Goal: Task Accomplishment & Management: Manage account settings

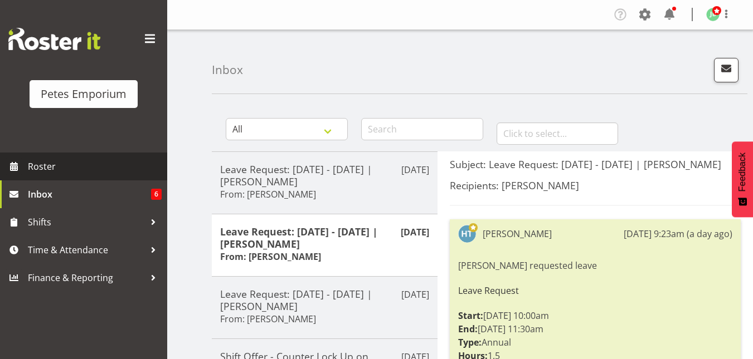
scroll to position [137, 0]
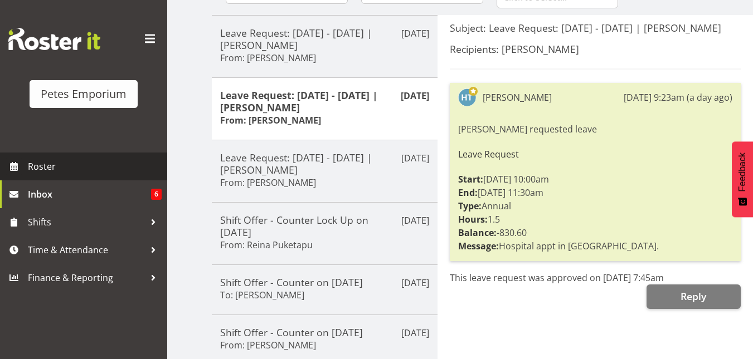
click at [70, 167] on span "Roster" at bounding box center [95, 166] width 134 height 17
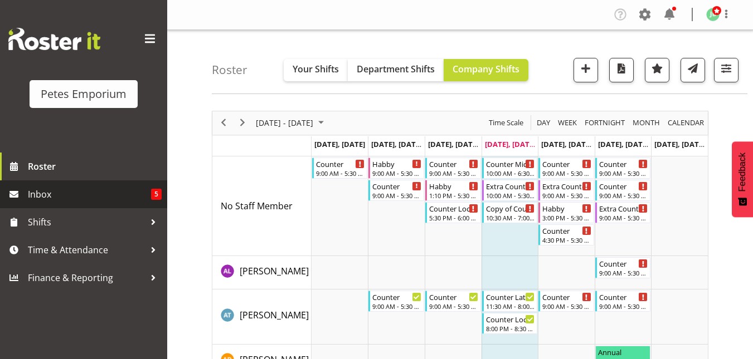
click at [71, 198] on span "Inbox" at bounding box center [89, 194] width 123 height 17
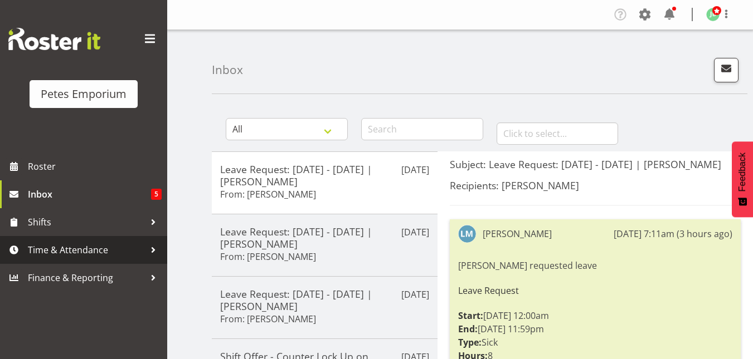
click at [58, 251] on span "Time & Attendance" at bounding box center [86, 250] width 117 height 17
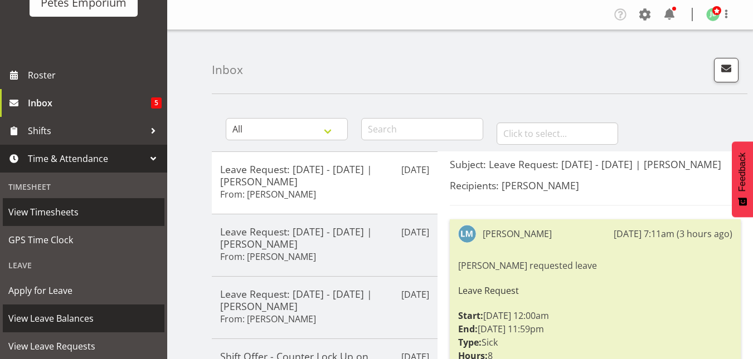
scroll to position [92, 0]
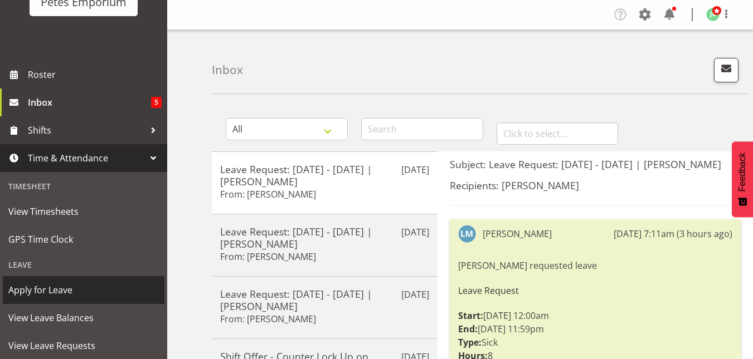
click at [44, 288] on span "Apply for Leave" at bounding box center [83, 290] width 150 height 17
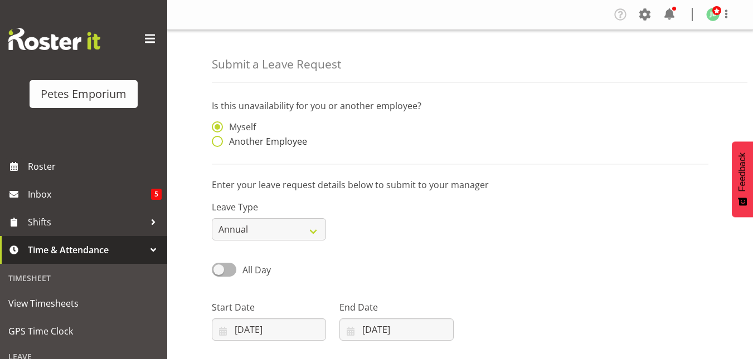
click at [223, 140] on span "Another Employee" at bounding box center [265, 141] width 84 height 11
click at [219, 140] on input "Another Employee" at bounding box center [215, 141] width 7 height 7
radio input "true"
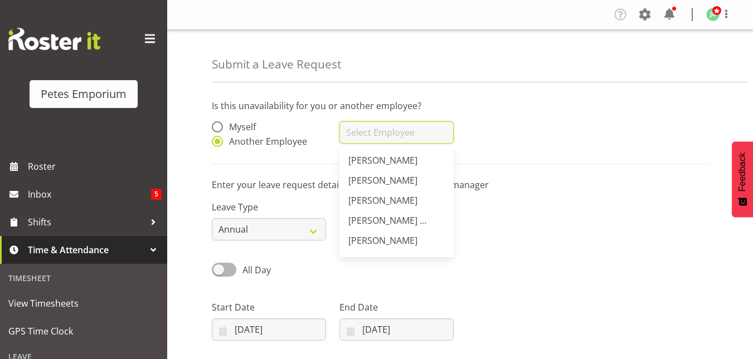
click at [366, 126] on input "text" at bounding box center [396, 132] width 114 height 22
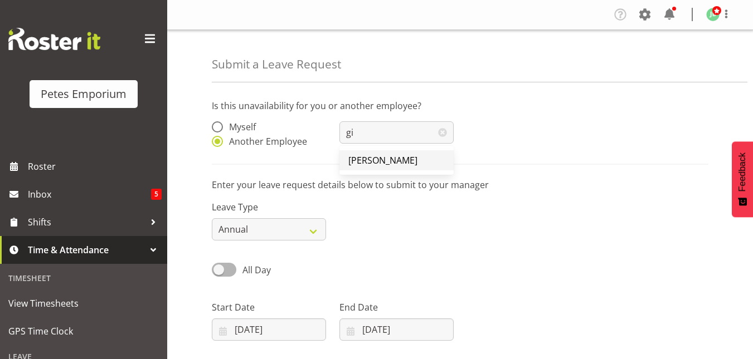
click at [369, 157] on span "Gillian Byford" at bounding box center [382, 160] width 69 height 12
type input "Gillian Byford"
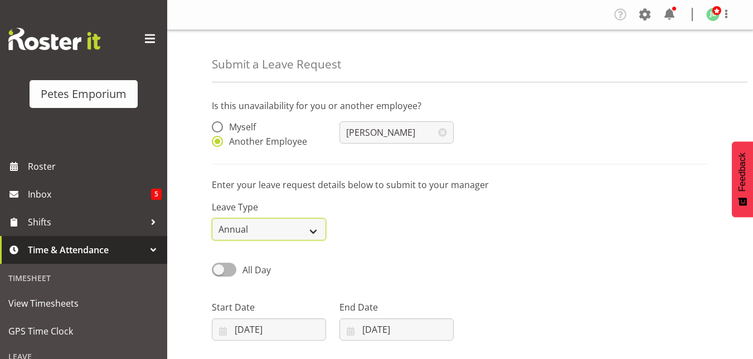
click at [320, 227] on select "Annual Sick Leave Without Pay Bereavement Domestic Violence Parental Jury Servi…" at bounding box center [269, 229] width 114 height 22
select select "Sick"
click at [212, 218] on select "Annual Sick Leave Without Pay Bereavement Domestic Violence Parental Jury Servi…" at bounding box center [269, 229] width 114 height 22
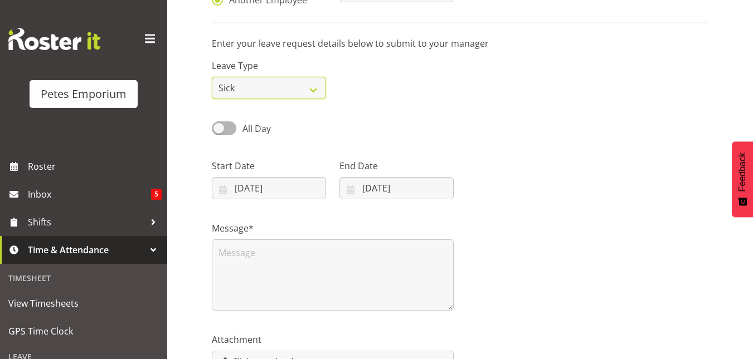
scroll to position [153, 0]
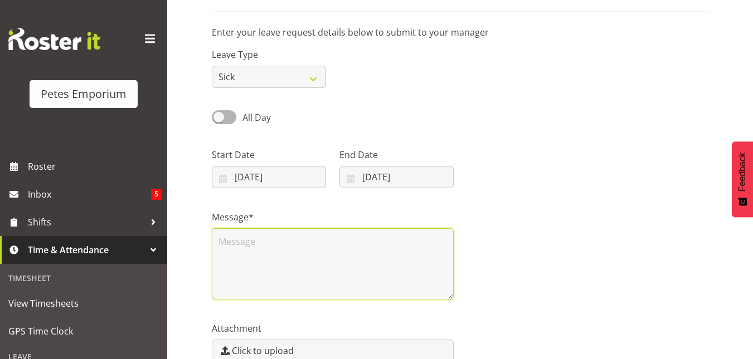
click at [255, 236] on textarea at bounding box center [333, 263] width 242 height 71
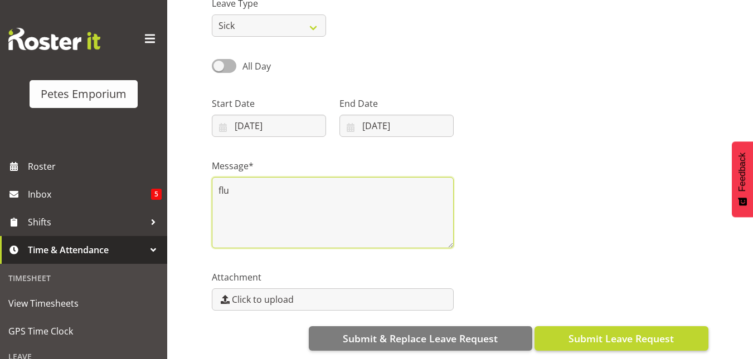
type textarea "flu"
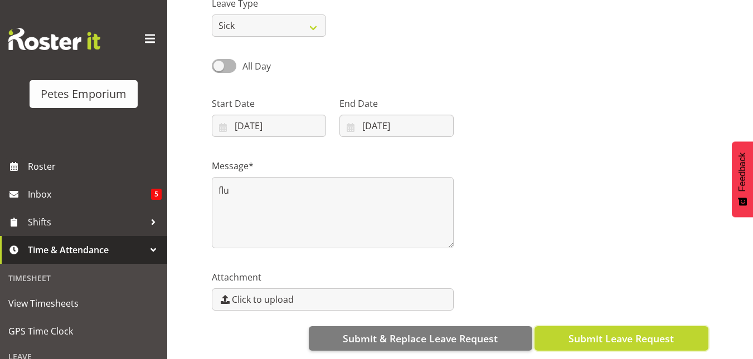
click at [627, 332] on span "Submit Leave Request" at bounding box center [620, 339] width 105 height 14
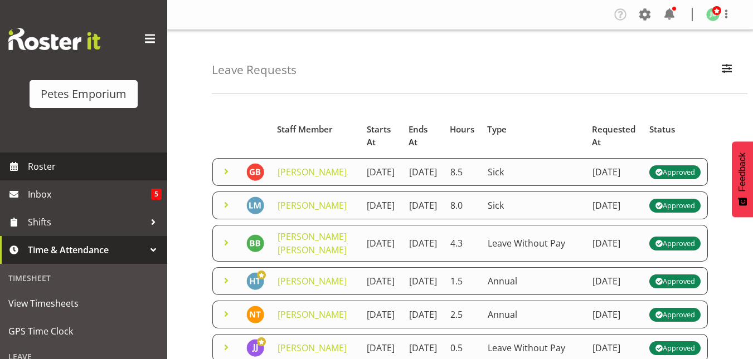
click at [64, 159] on span "Roster" at bounding box center [95, 166] width 134 height 17
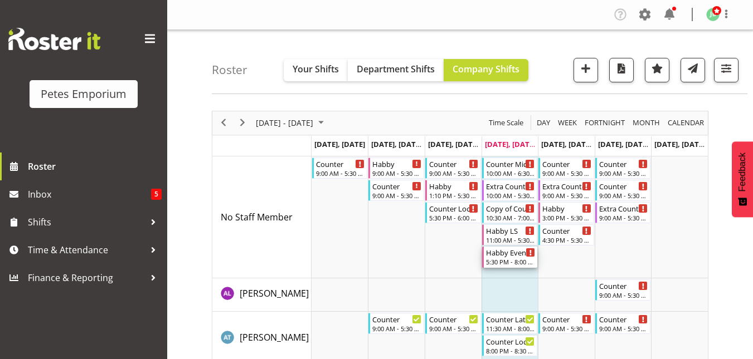
click at [498, 256] on div "Habby Evening" at bounding box center [511, 252] width 50 height 11
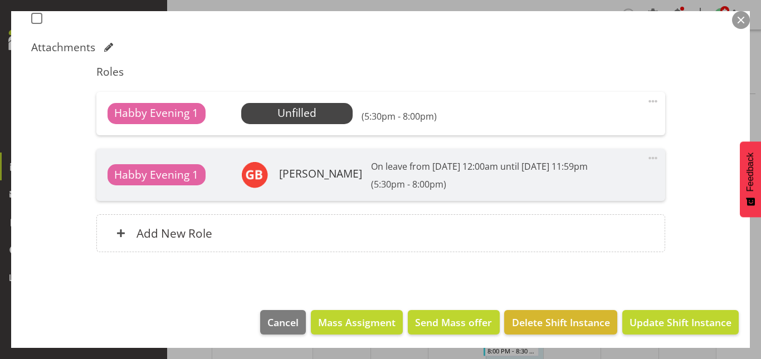
scroll to position [328, 0]
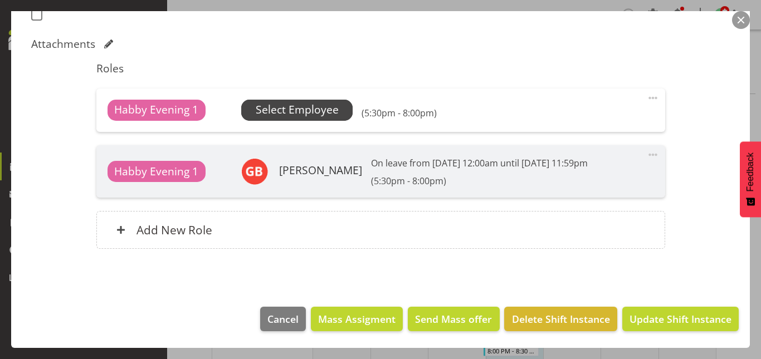
click at [316, 113] on span "Select Employee" at bounding box center [297, 110] width 83 height 16
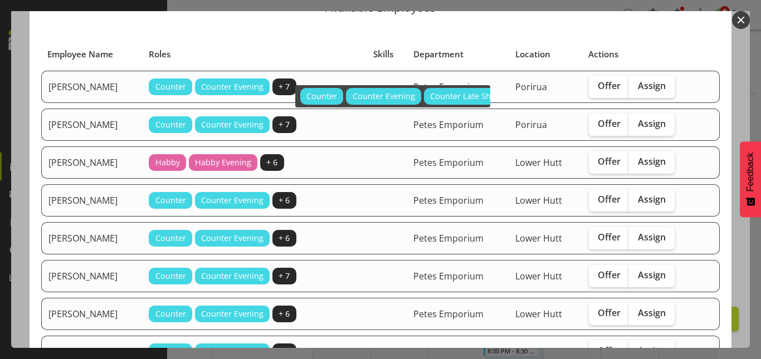
scroll to position [0, 0]
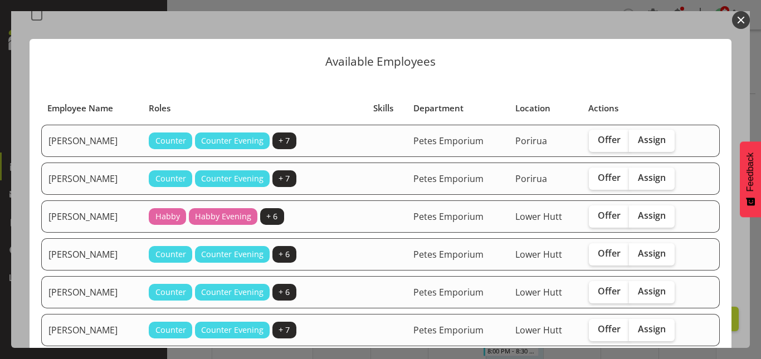
click at [742, 20] on button "button" at bounding box center [741, 20] width 18 height 18
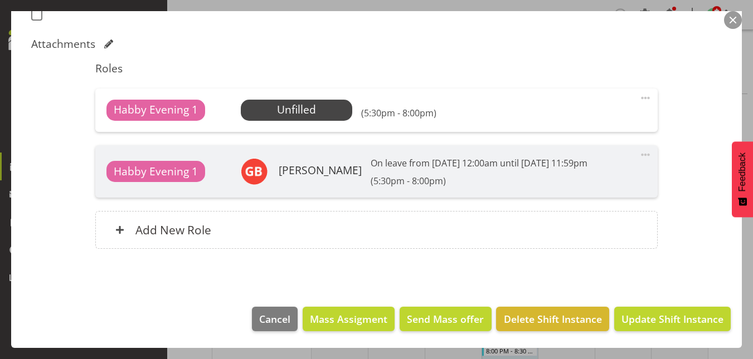
click at [733, 22] on button "button" at bounding box center [733, 20] width 18 height 18
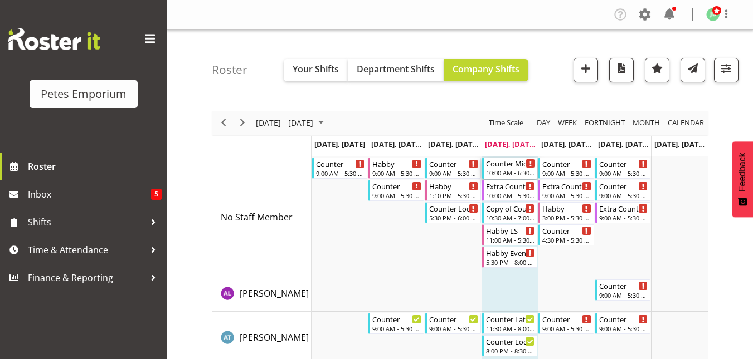
click at [504, 166] on div "Counter Mid Shift" at bounding box center [511, 163] width 50 height 11
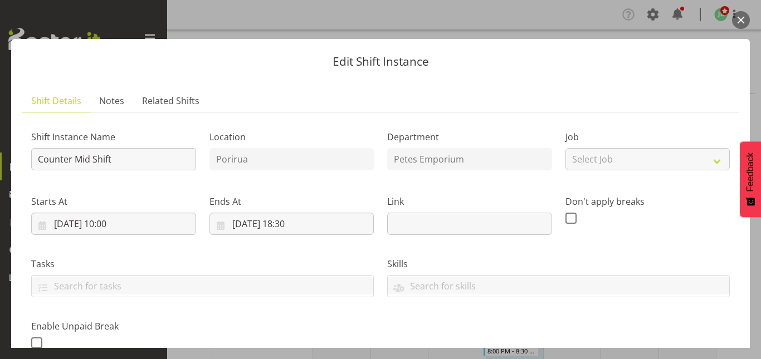
scroll to position [262, 0]
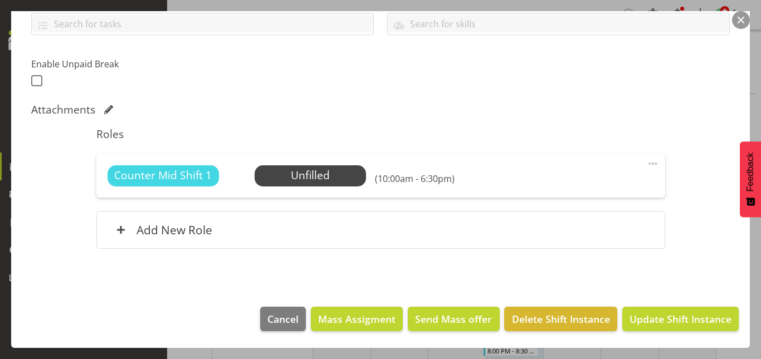
click at [646, 163] on span at bounding box center [652, 163] width 13 height 13
click at [553, 195] on link "Edit" at bounding box center [606, 188] width 107 height 20
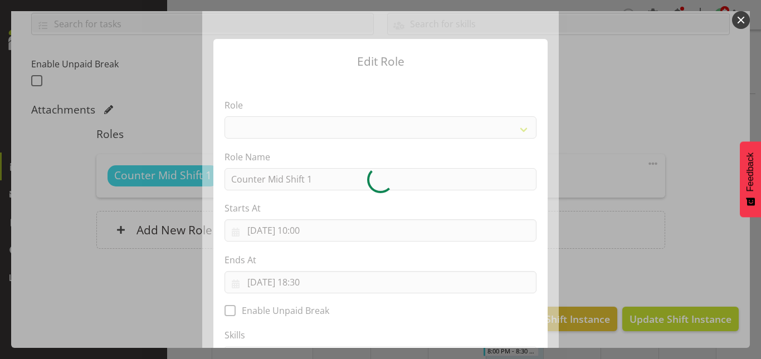
select select "153"
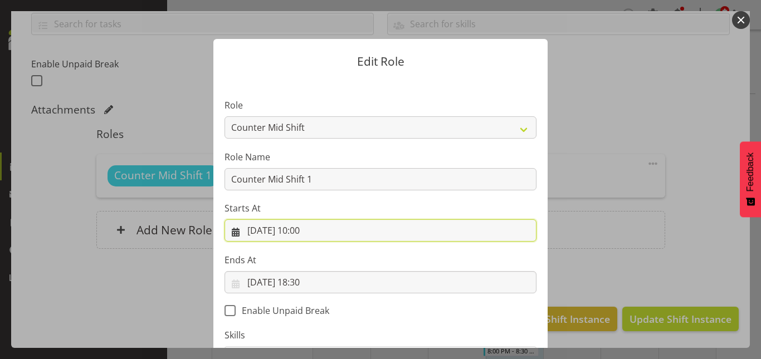
click at [309, 232] on input "[DATE] 10:00" at bounding box center [381, 231] width 312 height 22
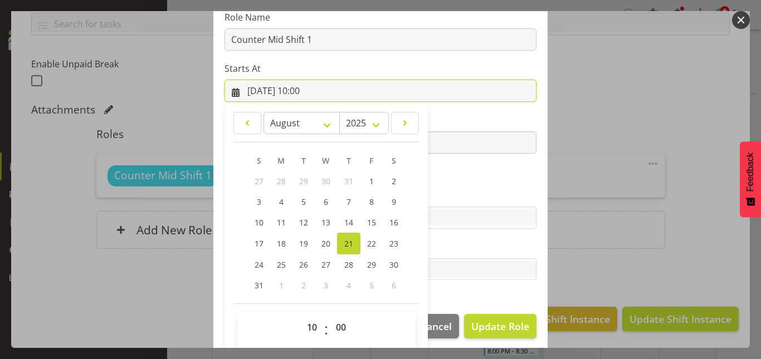
scroll to position [148, 0]
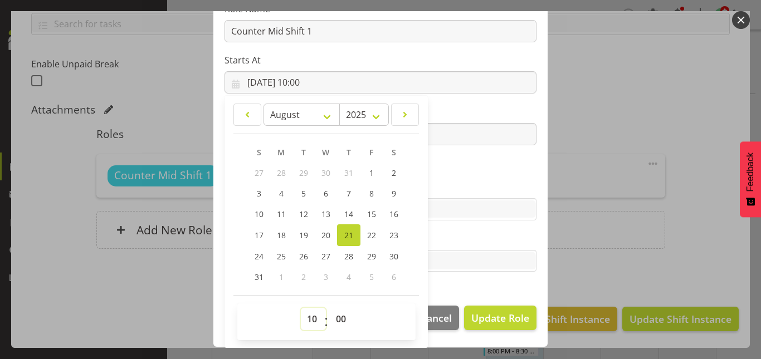
click at [304, 320] on select "00 01 02 03 04 05 06 07 08 09 10 11 12 13 14 15 16 17 18 19 20 21 22 23" at bounding box center [313, 319] width 25 height 22
select select "17"
click at [301, 308] on select "00 01 02 03 04 05 06 07 08 09 10 11 12 13 14 15 16 17 18 19 20 21 22 23" at bounding box center [313, 319] width 25 height 22
type input "[DATE] 17:00"
click at [335, 317] on select "00 01 02 03 04 05 06 07 08 09 10 11 12 13 14 15 16 17 18 19 20 21 22 23 24 25 2…" at bounding box center [342, 319] width 25 height 22
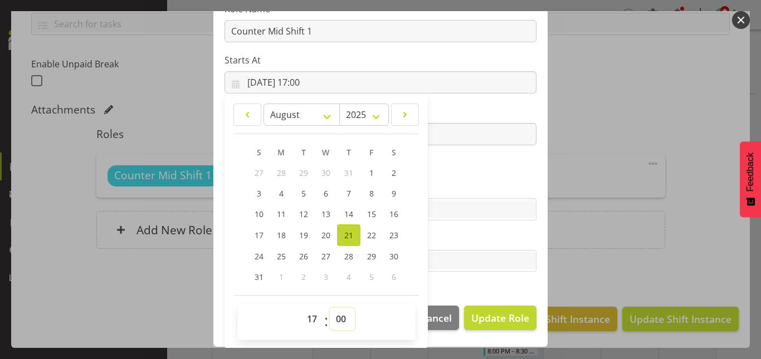
select select "30"
click at [330, 308] on select "00 01 02 03 04 05 06 07 08 09 10 11 12 13 14 15 16 17 18 19 20 21 22 23 24 25 2…" at bounding box center [342, 319] width 25 height 22
type input "[DATE] 17:30"
click at [471, 179] on section "Role Counter Counter Evening Counter Late Shift Counter Lock Up Counter Mid Shi…" at bounding box center [380, 112] width 334 height 364
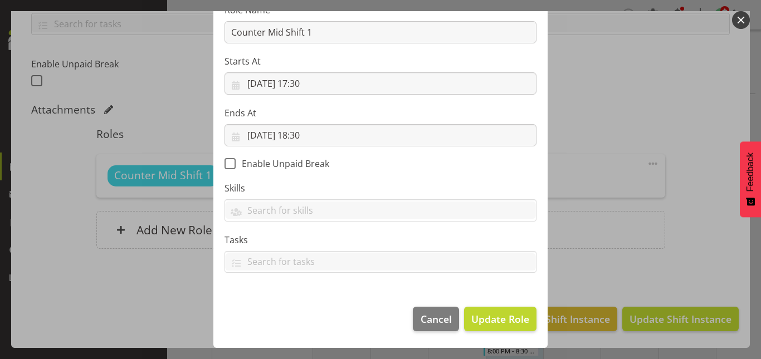
scroll to position [147, 0]
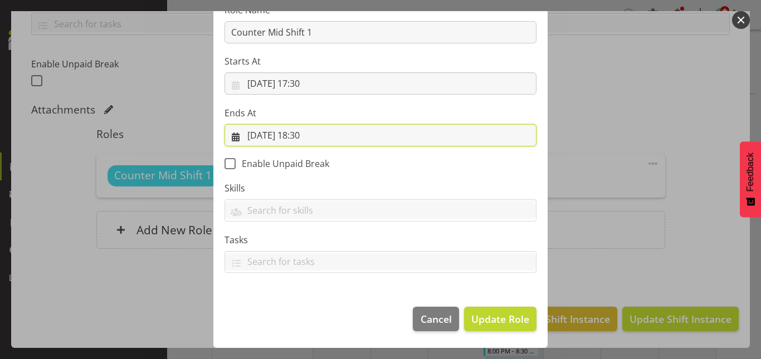
click at [304, 140] on input "[DATE] 18:30" at bounding box center [381, 135] width 312 height 22
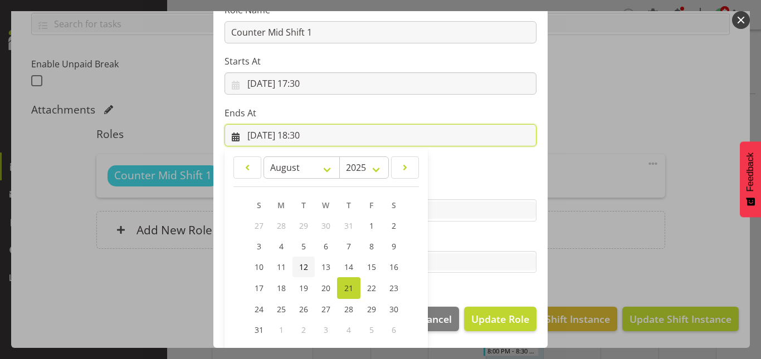
scroll to position [200, 0]
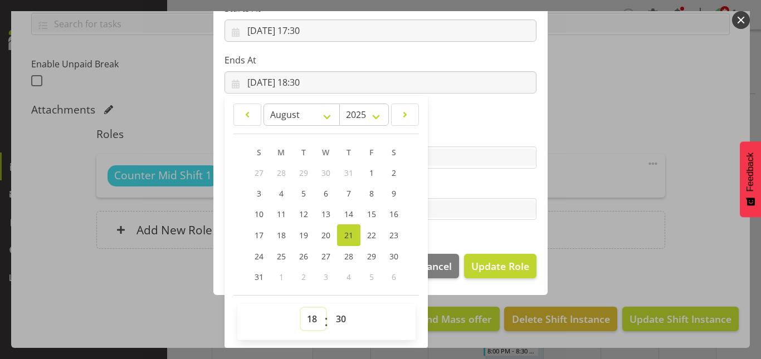
click at [305, 316] on select "00 01 02 03 04 05 06 07 08 09 10 11 12 13 14 15 16 17 18 19 20 21 22 23" at bounding box center [313, 319] width 25 height 22
select select "20"
click at [301, 308] on select "00 01 02 03 04 05 06 07 08 09 10 11 12 13 14 15 16 17 18 19 20 21 22 23" at bounding box center [313, 319] width 25 height 22
type input "[DATE] 20:30"
click at [337, 313] on select "00 01 02 03 04 05 06 07 08 09 10 11 12 13 14 15 16 17 18 19 20 21 22 23 24 25 2…" at bounding box center [342, 319] width 25 height 22
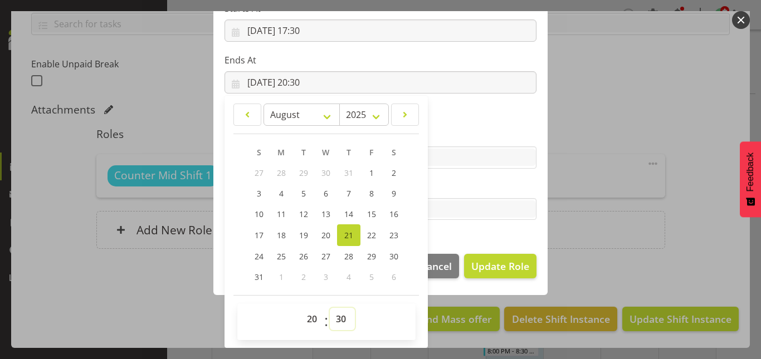
select select "0"
click at [330, 308] on select "00 01 02 03 04 05 06 07 08 09 10 11 12 13 14 15 16 17 18 19 20 21 22 23 24 25 2…" at bounding box center [342, 319] width 25 height 22
type input "[DATE] 20:00"
click at [483, 105] on section "Role Counter Counter Evening Counter Late Shift Counter Lock Up Counter Mid Shi…" at bounding box center [380, 61] width 334 height 364
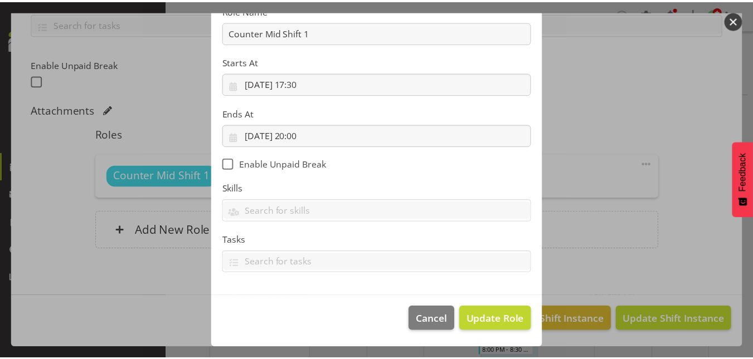
scroll to position [147, 0]
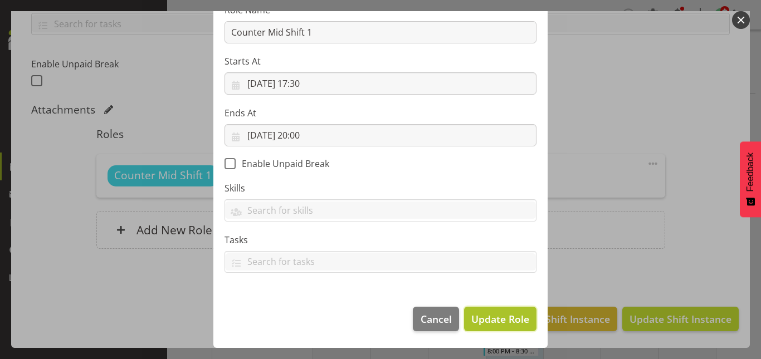
click at [501, 320] on span "Update Role" at bounding box center [500, 319] width 58 height 14
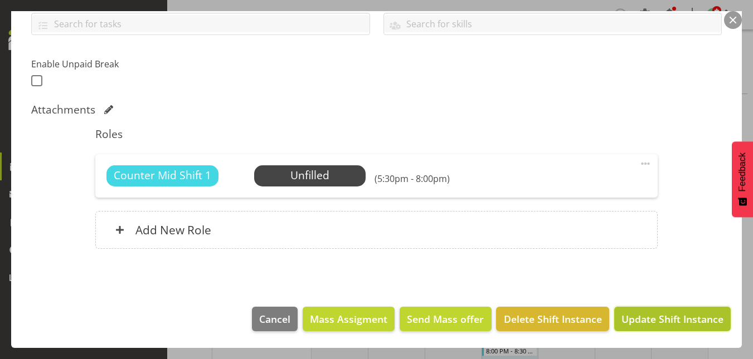
click at [662, 315] on span "Update Shift Instance" at bounding box center [672, 319] width 102 height 14
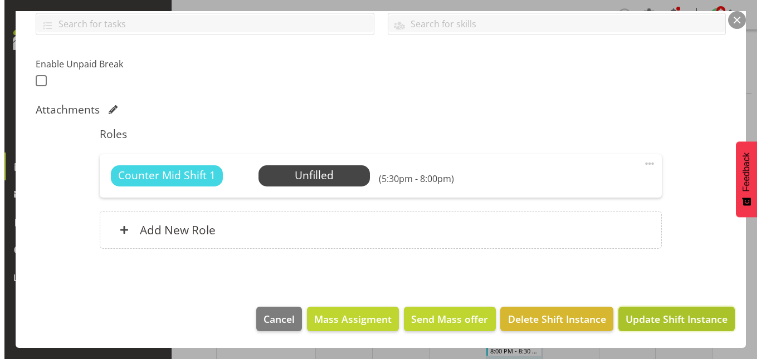
scroll to position [218, 0]
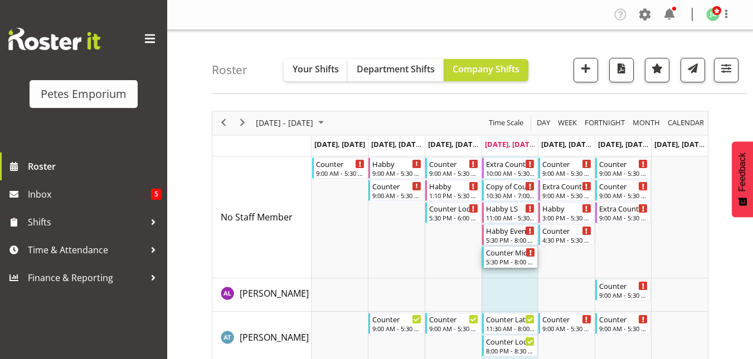
click at [503, 261] on div "5:30 PM - 8:00 PM" at bounding box center [511, 261] width 50 height 9
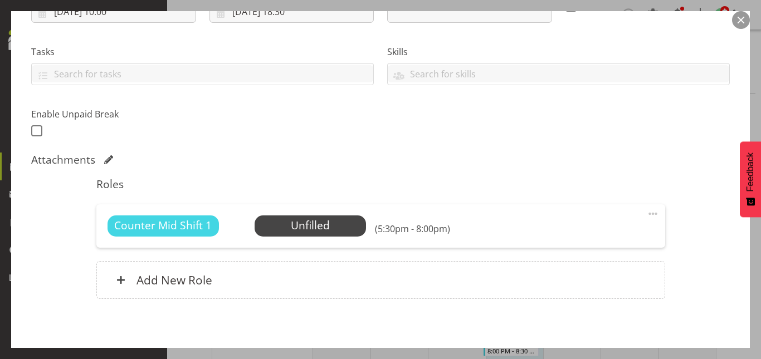
scroll to position [262, 0]
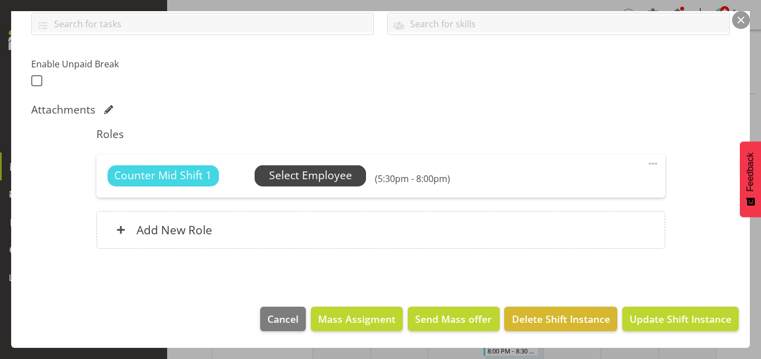
click at [313, 175] on span "Select Employee" at bounding box center [310, 176] width 83 height 16
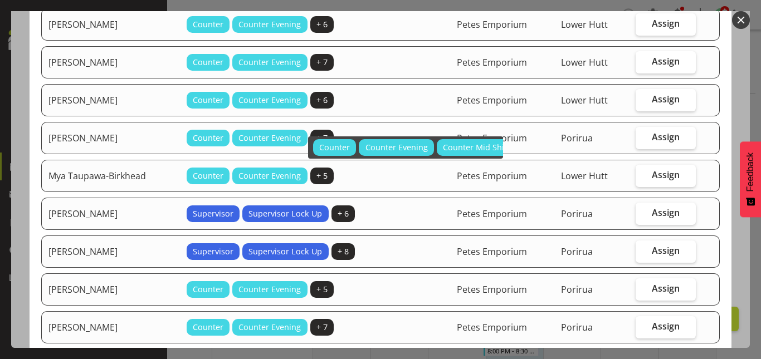
scroll to position [539, 0]
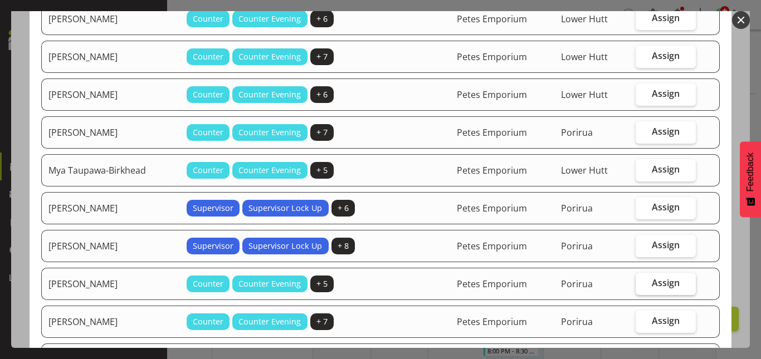
click at [664, 281] on span "Assign" at bounding box center [666, 282] width 28 height 11
click at [643, 281] on input "Assign" at bounding box center [639, 283] width 7 height 7
checkbox input "true"
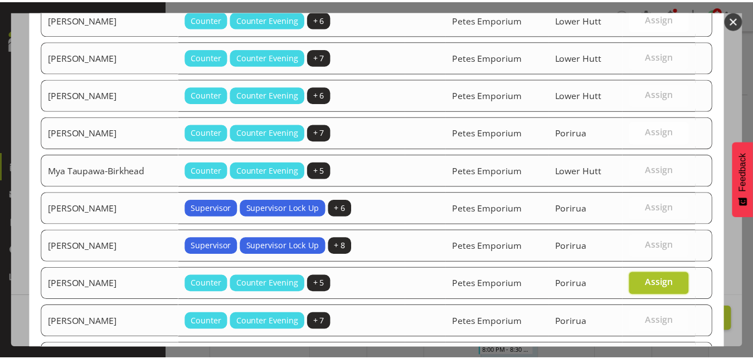
scroll to position [636, 0]
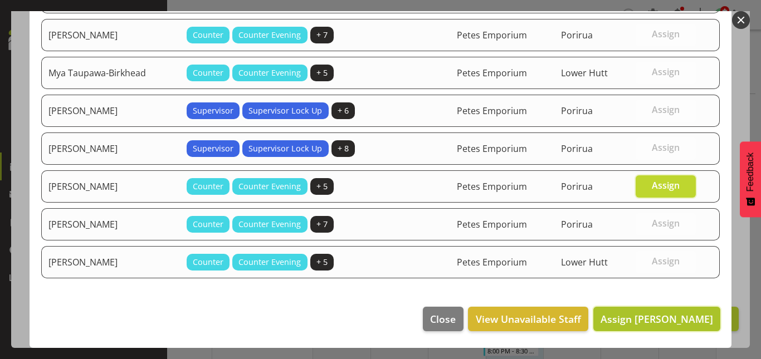
click at [661, 319] on span "Assign [PERSON_NAME]" at bounding box center [657, 319] width 113 height 13
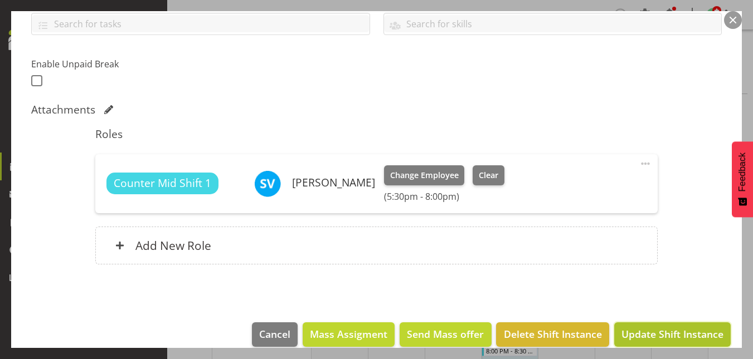
click at [661, 335] on span "Update Shift Instance" at bounding box center [672, 334] width 102 height 14
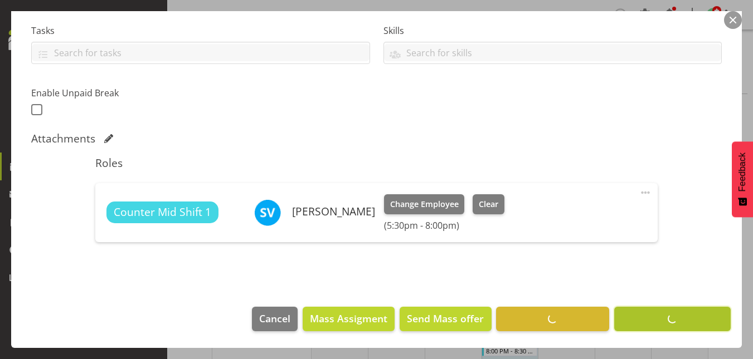
scroll to position [233, 0]
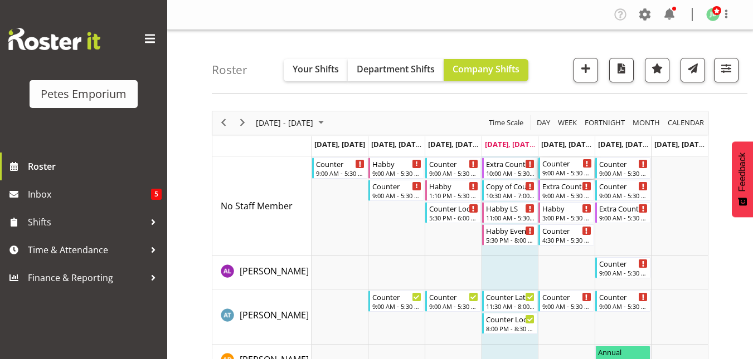
click at [553, 166] on div "Counter" at bounding box center [567, 163] width 50 height 11
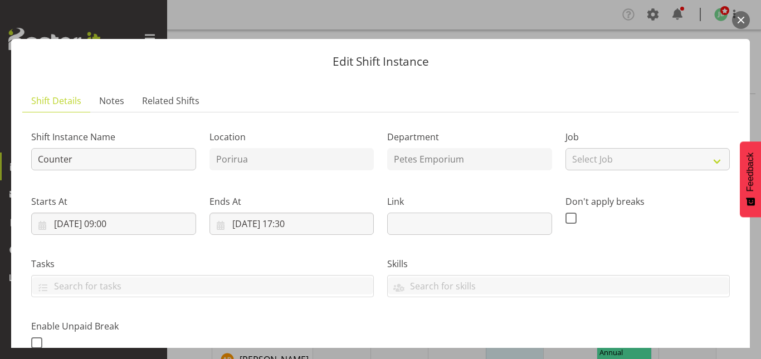
click at [741, 17] on button "button" at bounding box center [741, 20] width 18 height 18
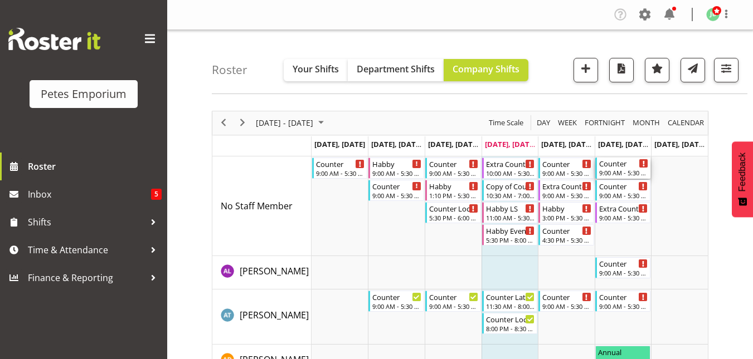
click at [618, 165] on div "Counter" at bounding box center [624, 163] width 50 height 11
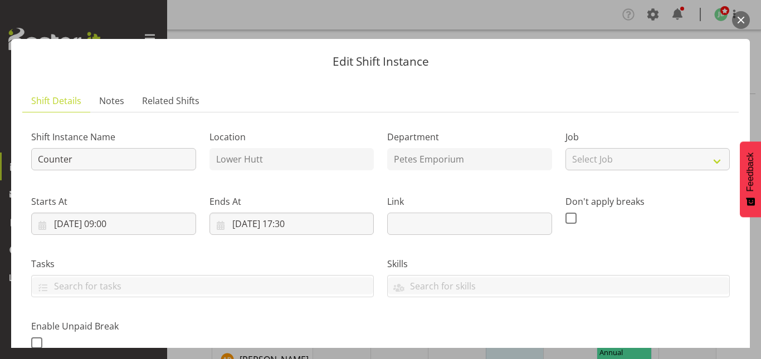
click at [744, 21] on button "button" at bounding box center [741, 20] width 18 height 18
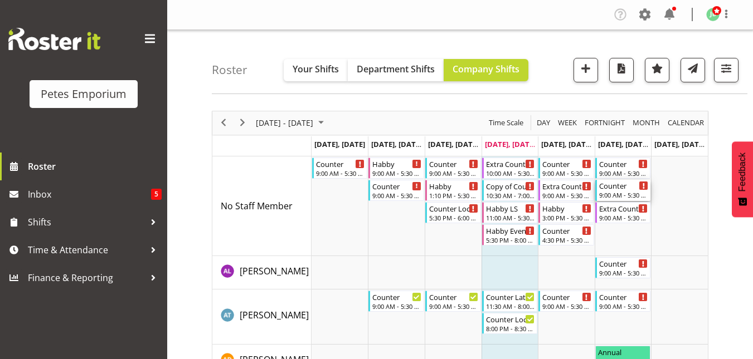
click at [618, 190] on div "Counter" at bounding box center [624, 185] width 50 height 11
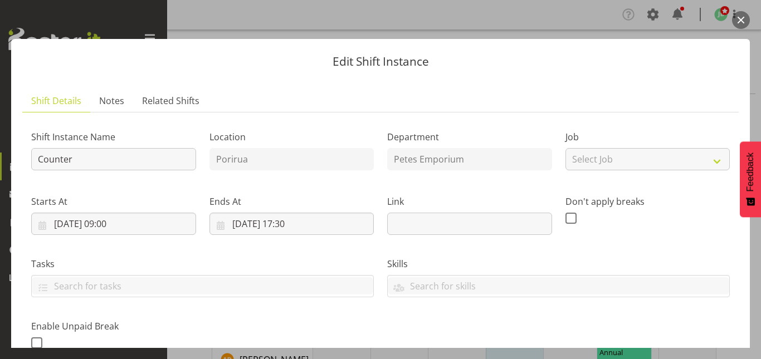
click at [739, 21] on button "button" at bounding box center [741, 20] width 18 height 18
